Goal: Find specific page/section

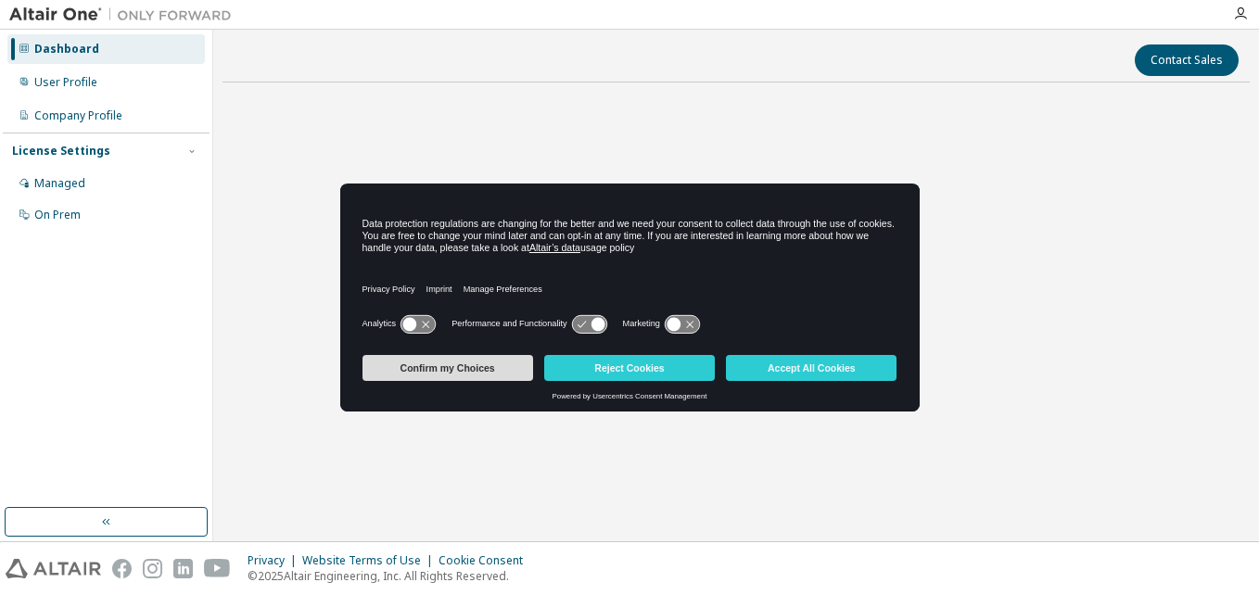
click at [469, 368] on button "Confirm my Choices" at bounding box center [447, 368] width 171 height 26
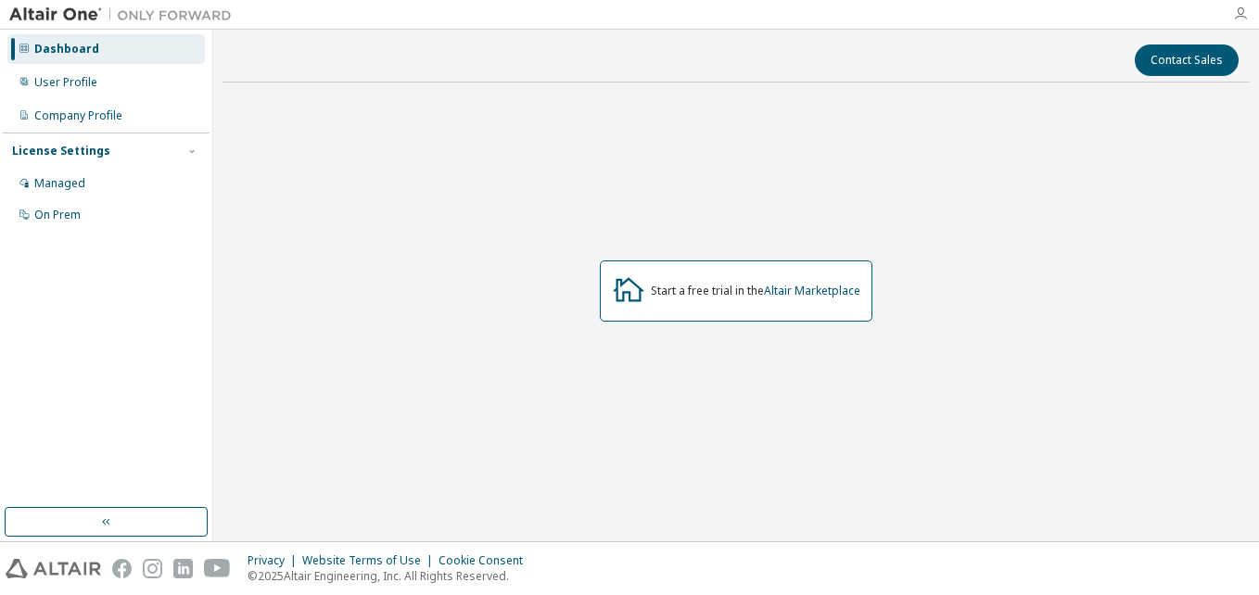
click at [1243, 16] on icon "button" at bounding box center [1240, 13] width 15 height 15
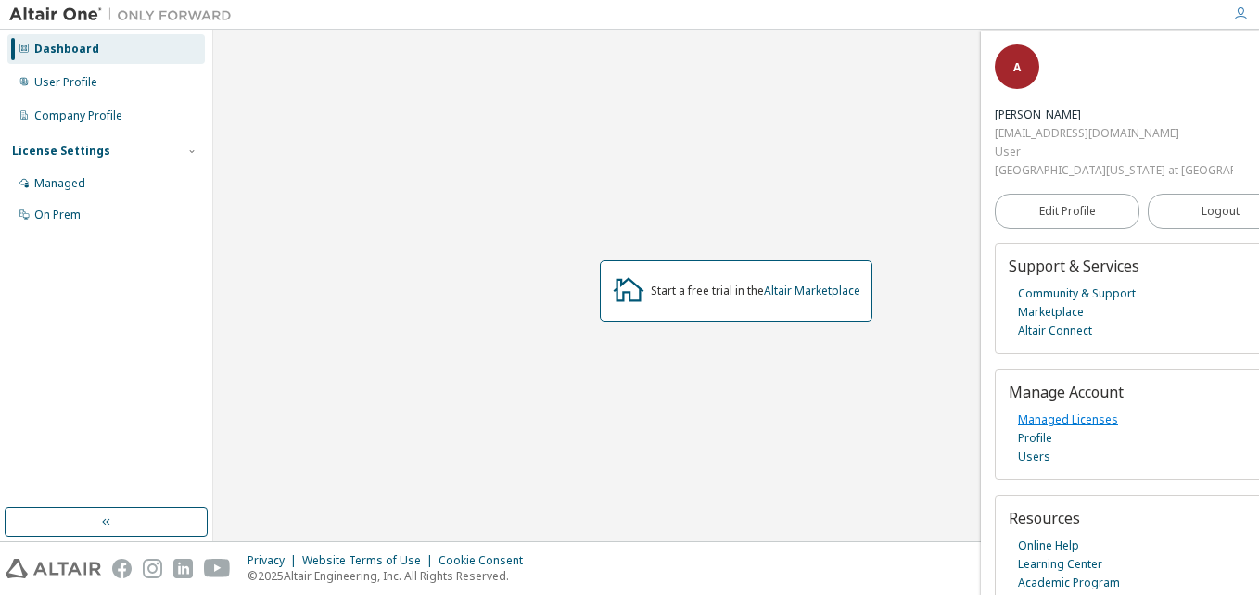
click at [1081, 411] on link "Managed Licenses" at bounding box center [1068, 420] width 100 height 19
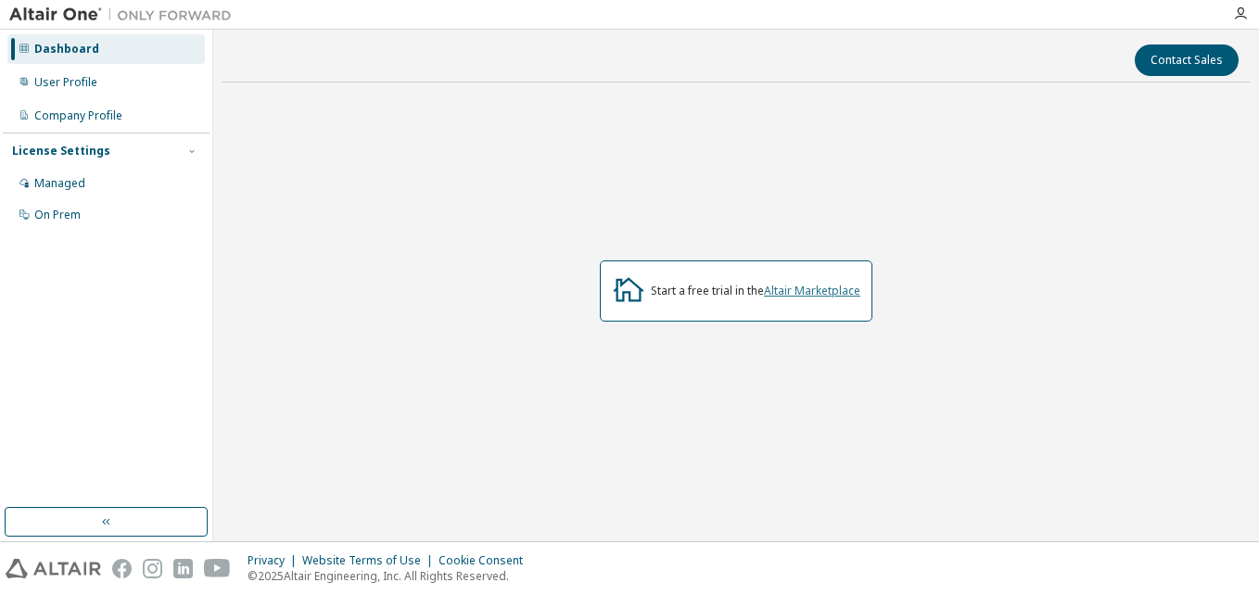
click at [839, 286] on link "Altair Marketplace" at bounding box center [812, 291] width 96 height 16
